Goal: Task Accomplishment & Management: Manage account settings

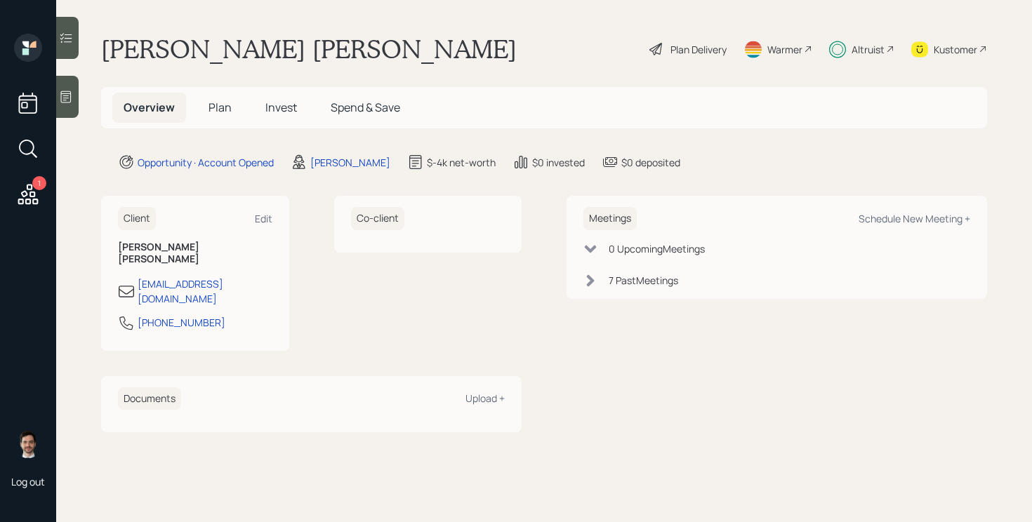
click at [702, 46] on div "Plan Delivery" at bounding box center [699, 49] width 56 height 15
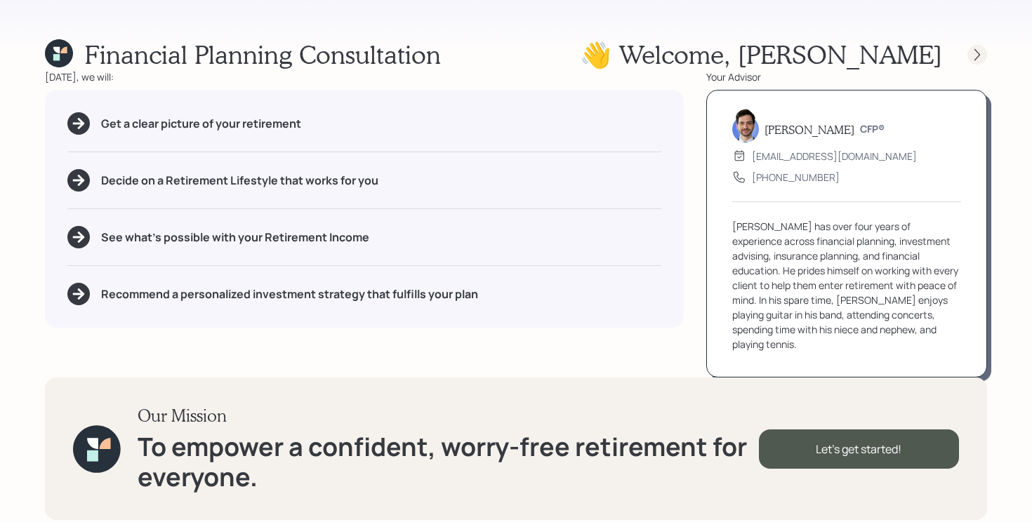
click at [980, 49] on icon at bounding box center [977, 55] width 14 height 14
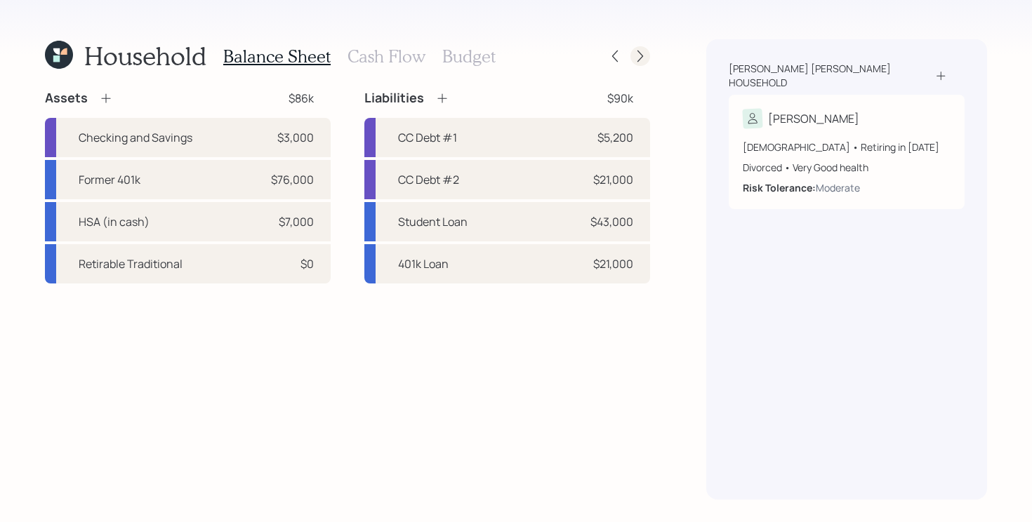
click at [640, 51] on icon at bounding box center [640, 56] width 14 height 14
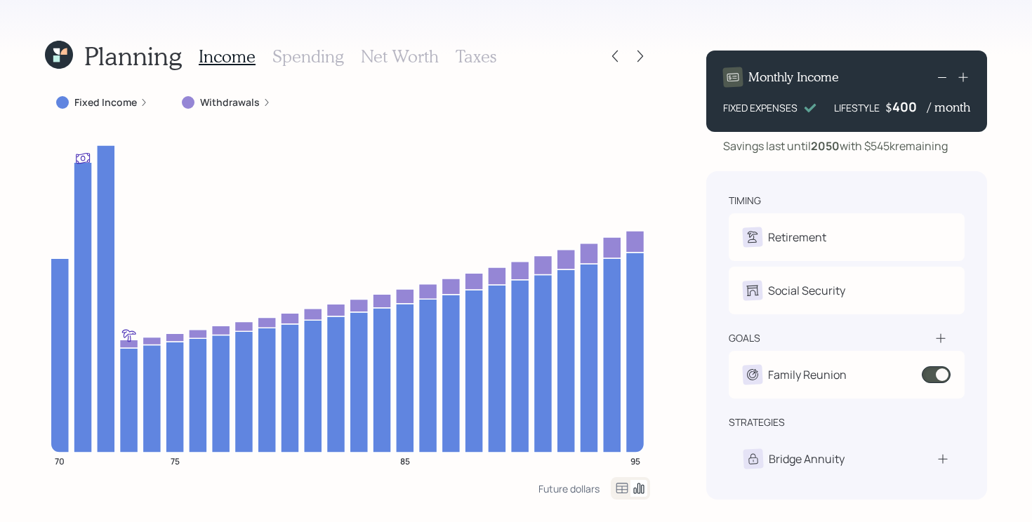
click at [63, 37] on div "Planning Income Spending Net Worth Taxes Fixed Income Withdrawals 70 75 85 95 F…" at bounding box center [516, 261] width 1032 height 522
click at [61, 46] on icon at bounding box center [59, 55] width 28 height 28
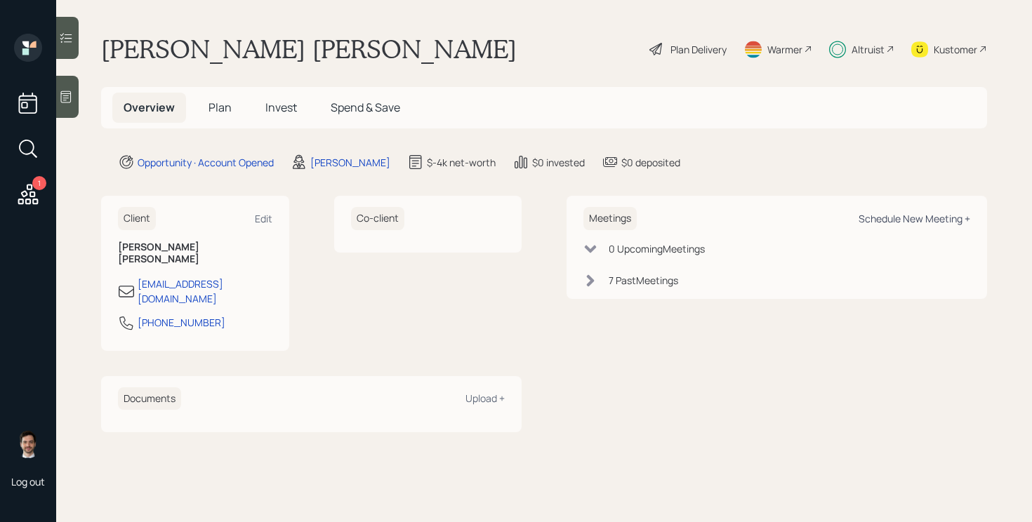
click at [903, 218] on div "Schedule New Meeting +" at bounding box center [915, 218] width 112 height 13
select select "ef6b64e1-8f62-4a74-b865-a7df4b35b836"
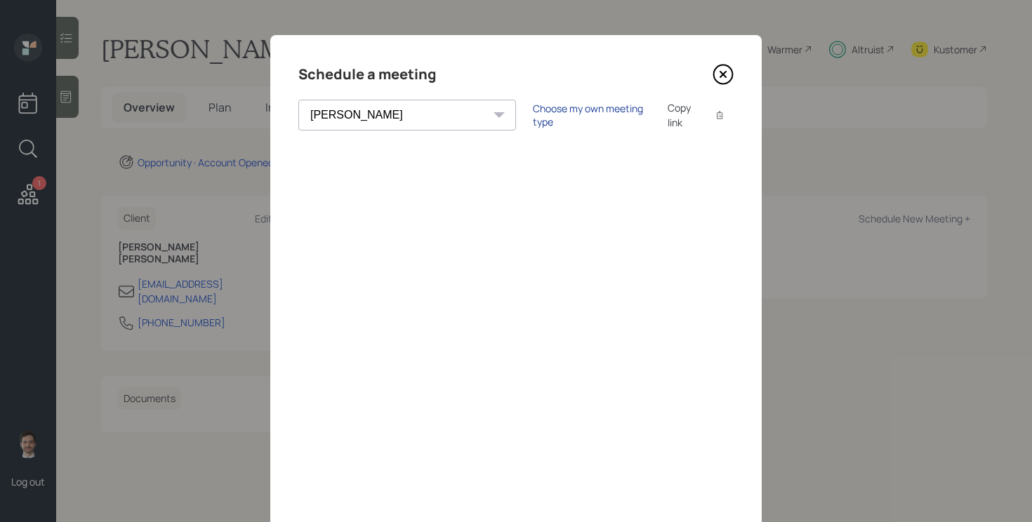
click at [533, 118] on div "Choose my own meeting type" at bounding box center [592, 115] width 118 height 27
click at [721, 81] on icon at bounding box center [723, 74] width 21 height 21
